Goal: Task Accomplishment & Management: Manage account settings

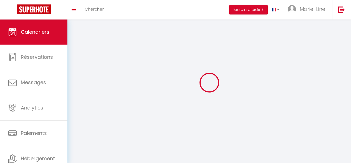
click at [263, 11] on button "Besoin d'aide ?" at bounding box center [248, 9] width 39 height 9
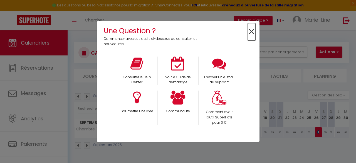
click at [251, 34] on span "×" at bounding box center [252, 32] width 8 height 18
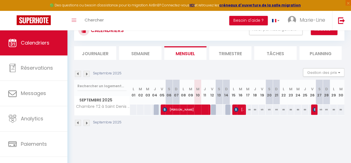
scroll to position [25, 0]
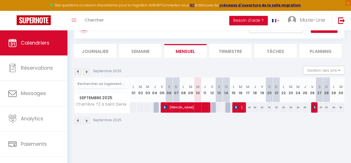
click at [87, 70] on img at bounding box center [87, 71] width 6 height 6
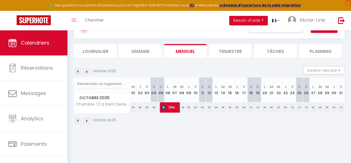
click at [87, 70] on img at bounding box center [87, 71] width 6 height 6
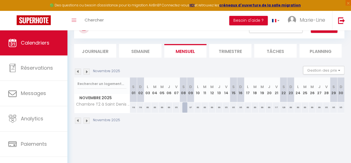
click at [87, 70] on img at bounding box center [87, 71] width 6 height 6
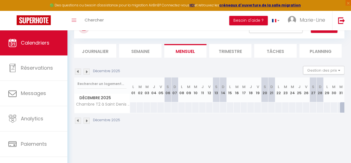
click at [135, 107] on div at bounding box center [133, 107] width 7 height 10
type input "Lun 01 Décembre 2025"
type input "[DATE]"
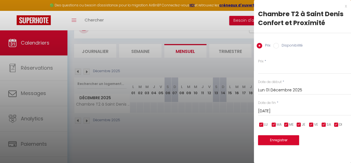
click at [152, 131] on div at bounding box center [175, 81] width 351 height 163
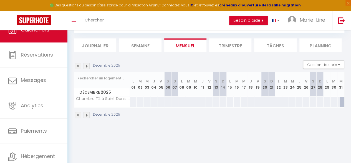
scroll to position [0, 0]
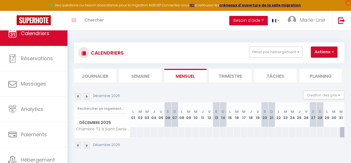
click at [247, 21] on button "Besoin d'aide ?" at bounding box center [248, 20] width 39 height 9
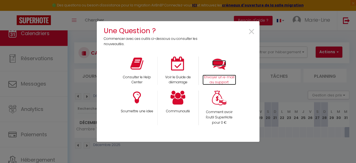
click at [217, 67] on icon at bounding box center [219, 63] width 14 height 14
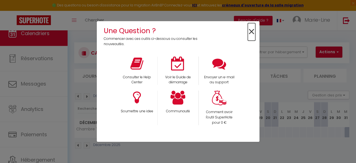
click at [250, 31] on span "×" at bounding box center [252, 32] width 8 height 18
